Goal: Task Accomplishment & Management: Manage account settings

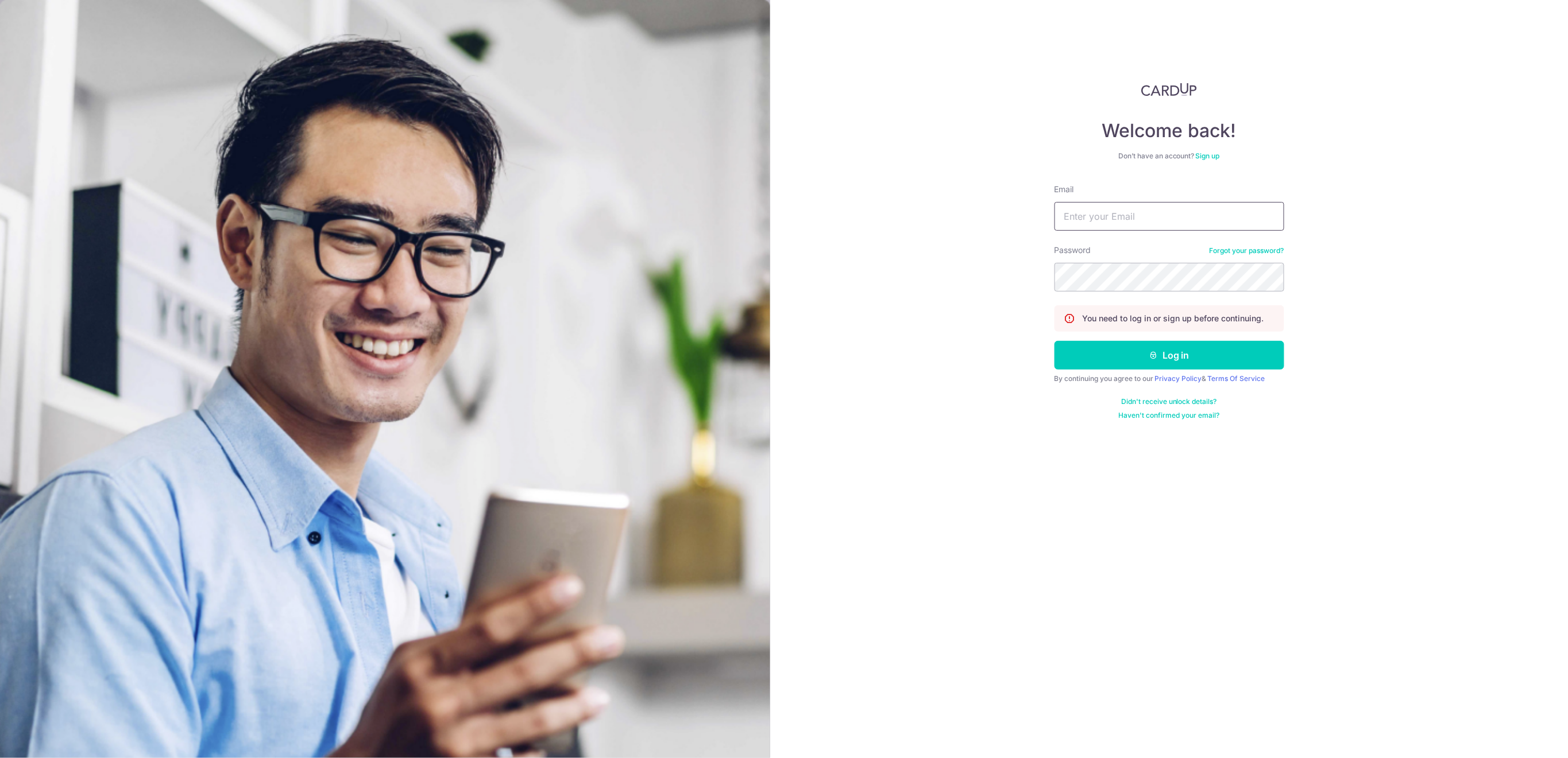
click at [1113, 215] on input "Email" at bounding box center [1169, 216] width 230 height 29
type input "[EMAIL_ADDRESS][DOMAIN_NAME]"
click at [1211, 362] on button "Log in" at bounding box center [1169, 356] width 230 height 29
